Goal: Task Accomplishment & Management: Manage account settings

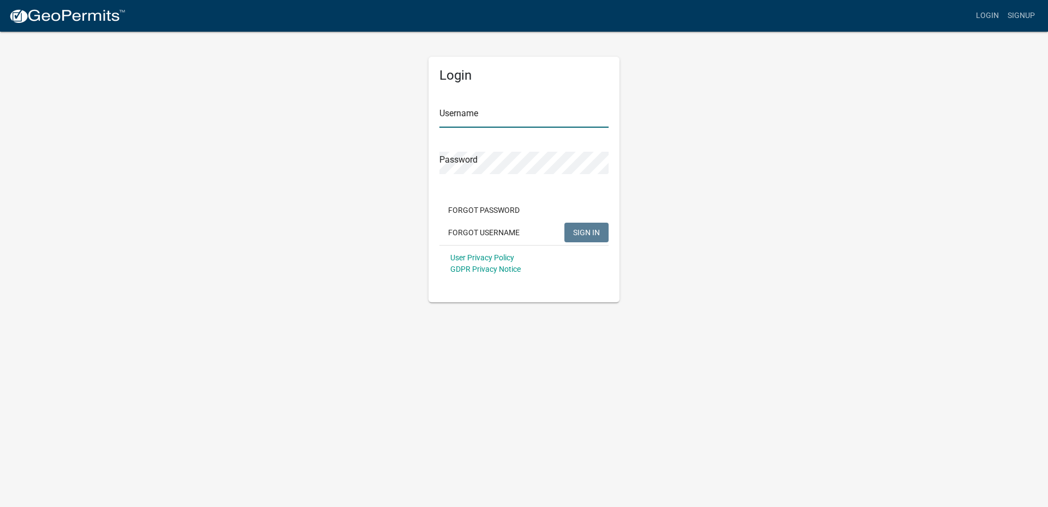
type input "[EMAIL_ADDRESS][DOMAIN_NAME]"
click at [580, 229] on span "SIGN IN" at bounding box center [586, 232] width 27 height 9
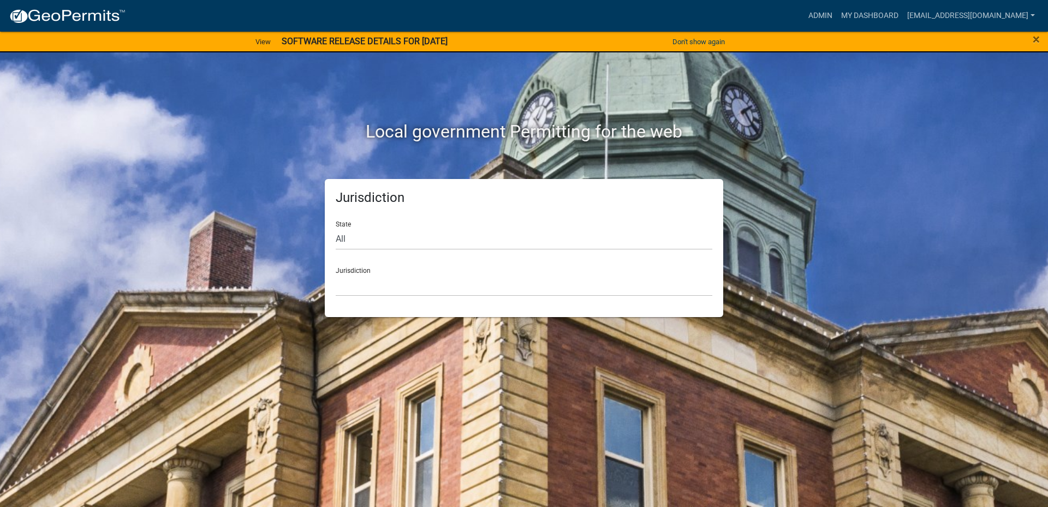
click at [355, 272] on div "Jurisdiction [GEOGRAPHIC_DATA], [US_STATE] [GEOGRAPHIC_DATA], [US_STATE][PERSON…" at bounding box center [524, 278] width 377 height 38
drag, startPoint x: 334, startPoint y: 226, endPoint x: 345, endPoint y: 230, distance: 11.6
click at [335, 228] on div "Jurisdiction State All [US_STATE] [US_STATE] [US_STATE] [US_STATE] [US_STATE] […" at bounding box center [524, 248] width 398 height 138
click at [346, 234] on select "All [US_STATE] [US_STATE] [US_STATE] [US_STATE] [US_STATE] [US_STATE] [US_STATE…" at bounding box center [524, 239] width 377 height 22
select select "[US_STATE]"
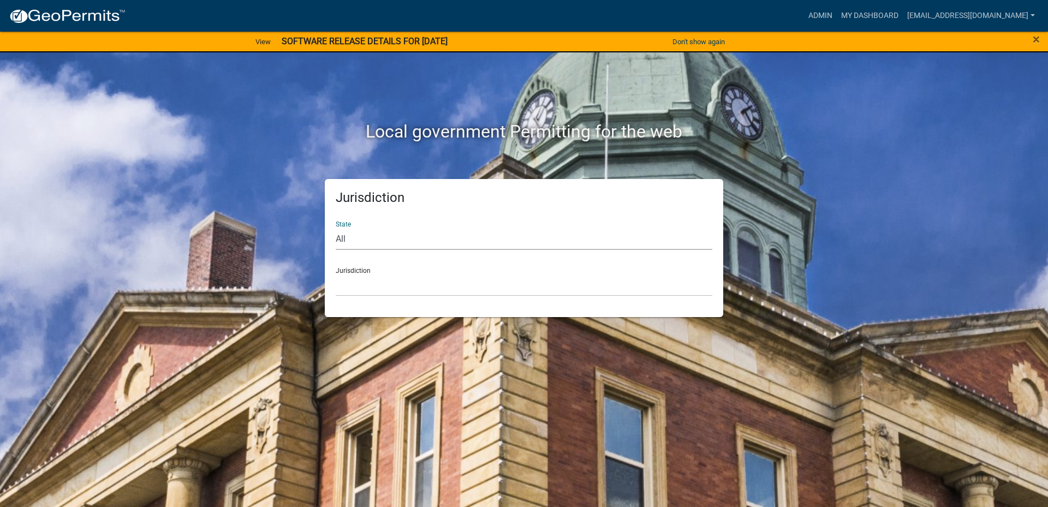
click at [336, 228] on select "All [US_STATE] [US_STATE] [US_STATE] [US_STATE] [US_STATE] [US_STATE] [US_STATE…" at bounding box center [524, 239] width 377 height 22
click at [366, 269] on div "Jurisdiction [GEOGRAPHIC_DATA], [US_STATE] [GEOGRAPHIC_DATA], [US_STATE] [GEOGR…" at bounding box center [524, 278] width 377 height 38
click at [383, 280] on select "[GEOGRAPHIC_DATA], [US_STATE] [GEOGRAPHIC_DATA], [US_STATE] [GEOGRAPHIC_DATA], …" at bounding box center [524, 285] width 377 height 22
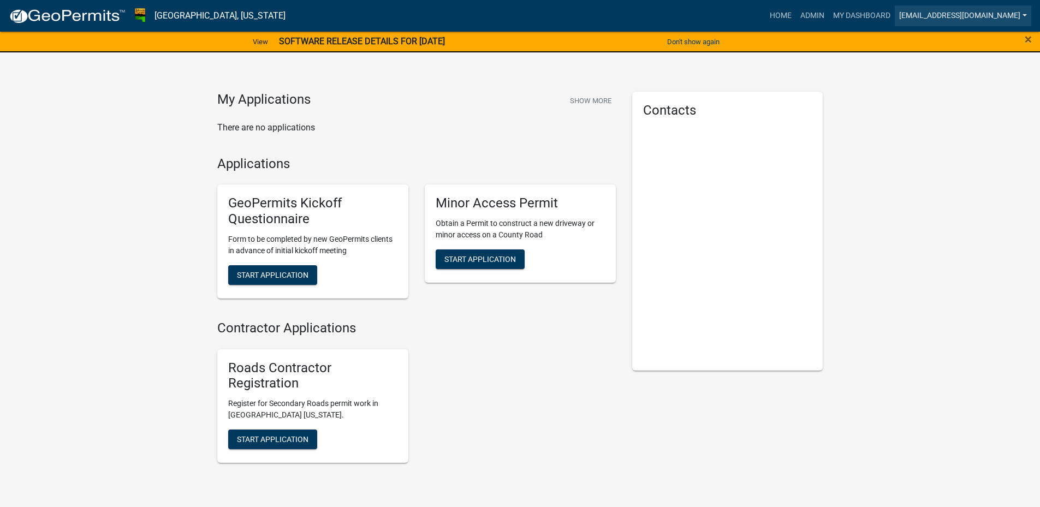
click at [944, 15] on link "[EMAIL_ADDRESS][DOMAIN_NAME]" at bounding box center [962, 15] width 136 height 21
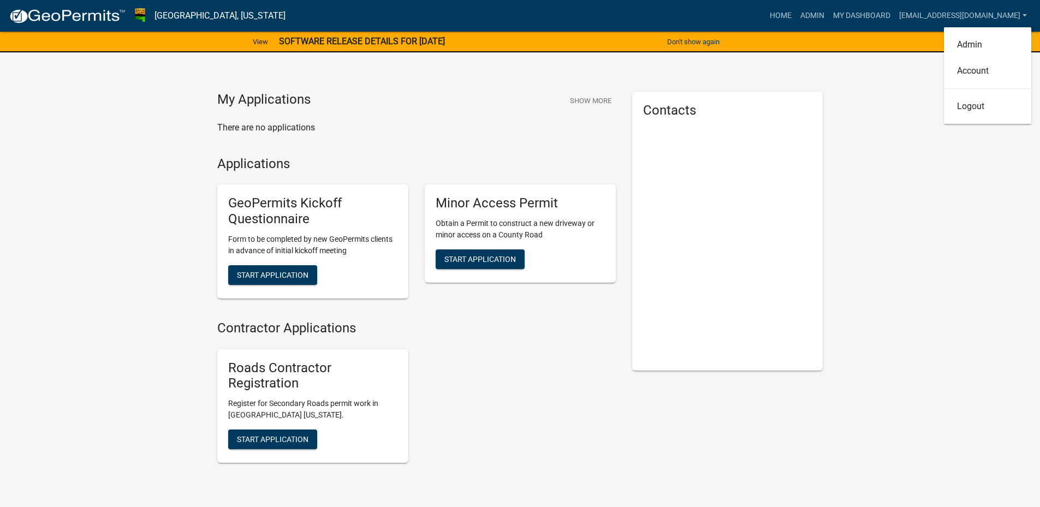
click at [879, 235] on div "My Applications Show More There are no applications Applications GeoPermits Kic…" at bounding box center [520, 285] width 1040 height 544
click at [594, 104] on button "Show More" at bounding box center [590, 101] width 50 height 18
